Goal: Transaction & Acquisition: Subscribe to service/newsletter

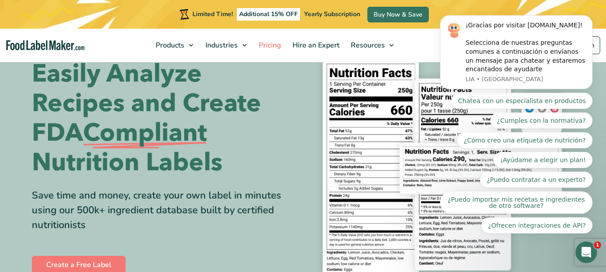
click at [268, 46] on span "Pricing" at bounding box center [269, 45] width 26 height 10
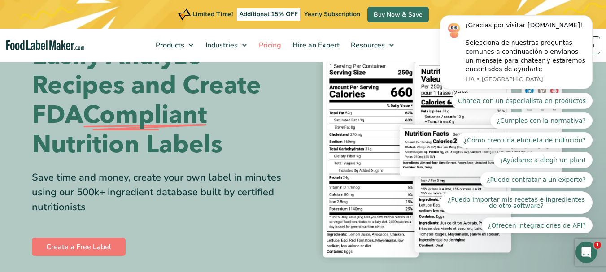
scroll to position [72, 0]
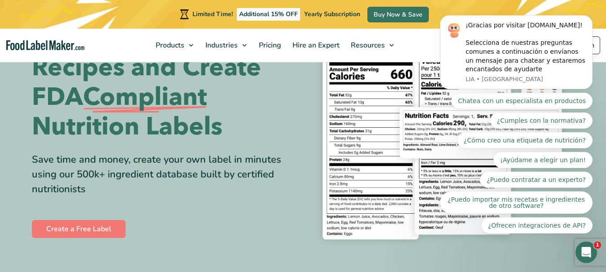
click at [209, 208] on div "Easily Analyze Recipes and Create FDA Compliant Nutrition Labels Save time and …" at bounding box center [164, 131] width 265 height 217
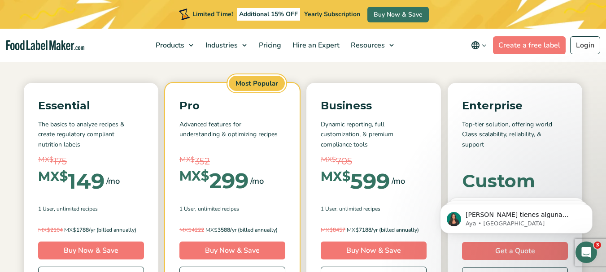
scroll to position [346, 0]
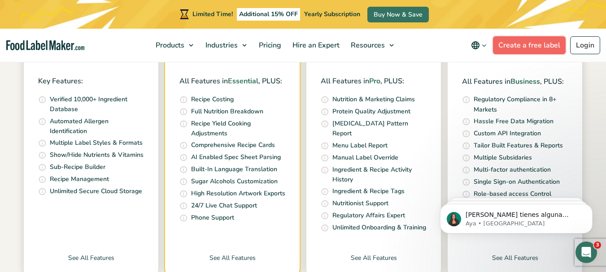
click at [514, 48] on link "Create a free label" at bounding box center [529, 45] width 73 height 18
